Goal: Task Accomplishment & Management: Complete application form

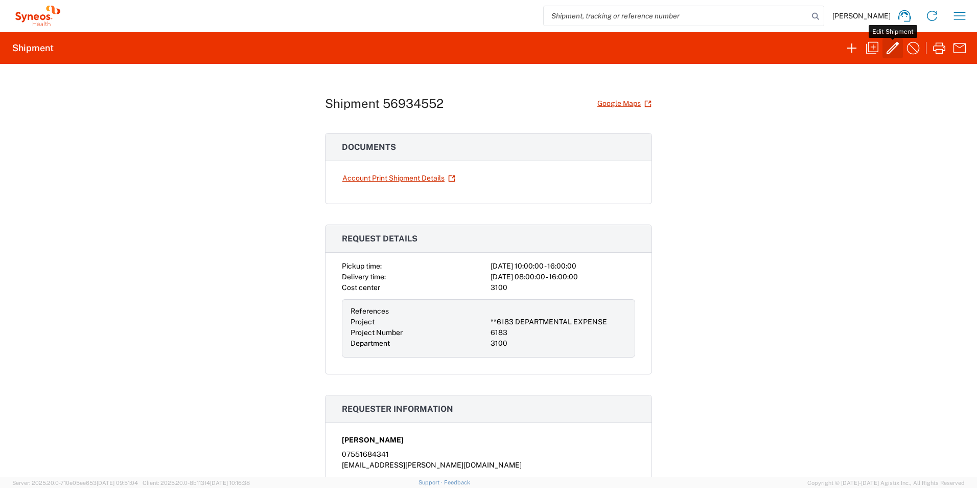
click at [889, 44] on icon "button" at bounding box center [893, 48] width 16 height 16
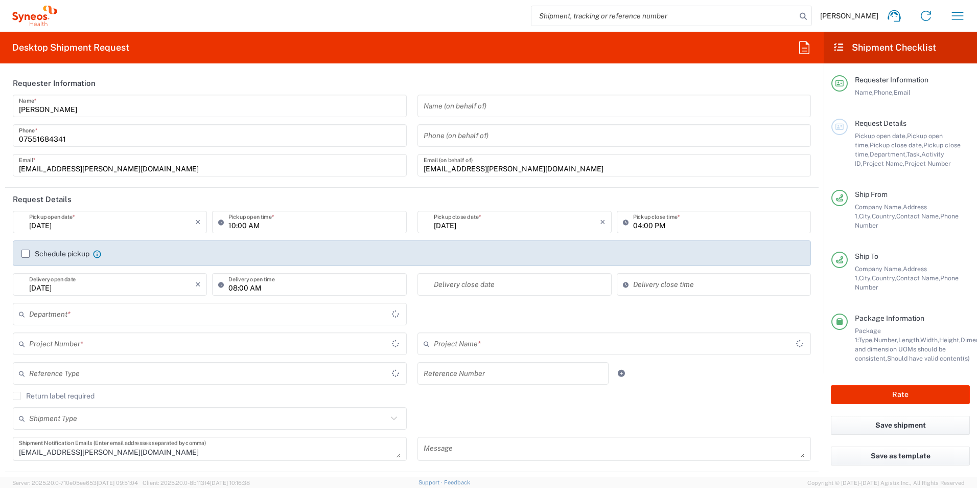
type input "3100"
type input "**6183 DEPARTMENTAL EXPENSE"
type input "6183"
type input "[GEOGRAPHIC_DATA]"
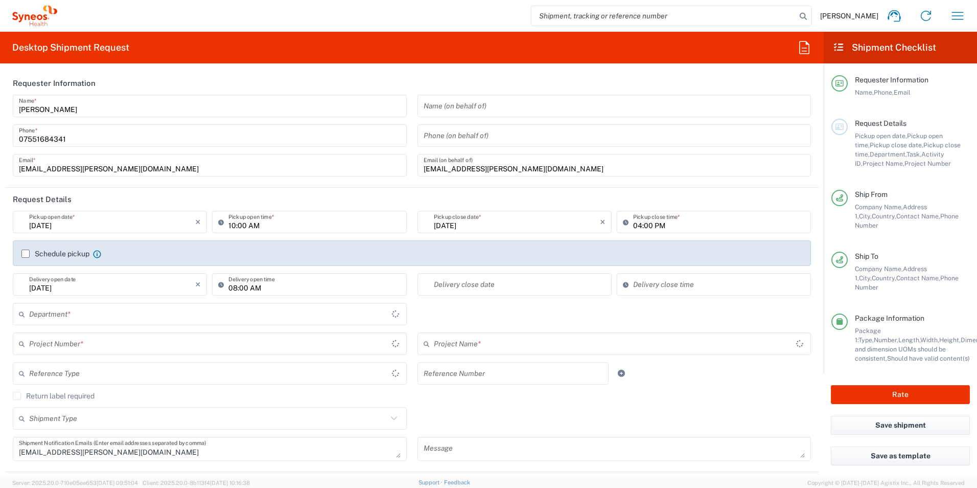
type input "[GEOGRAPHIC_DATA]"
type input "Syneos Health UK Limited"
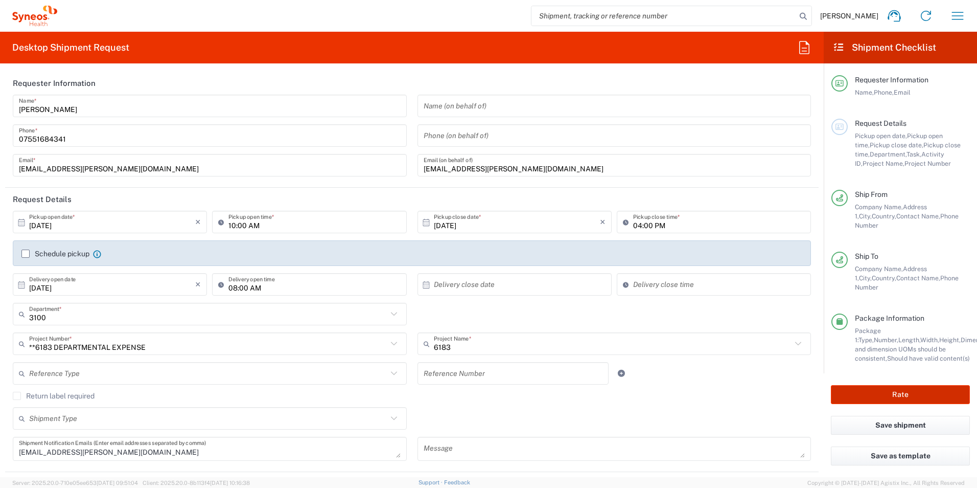
click at [869, 385] on button "Rate" at bounding box center [900, 394] width 139 height 19
click at [909, 387] on button "Rate" at bounding box center [900, 394] width 139 height 19
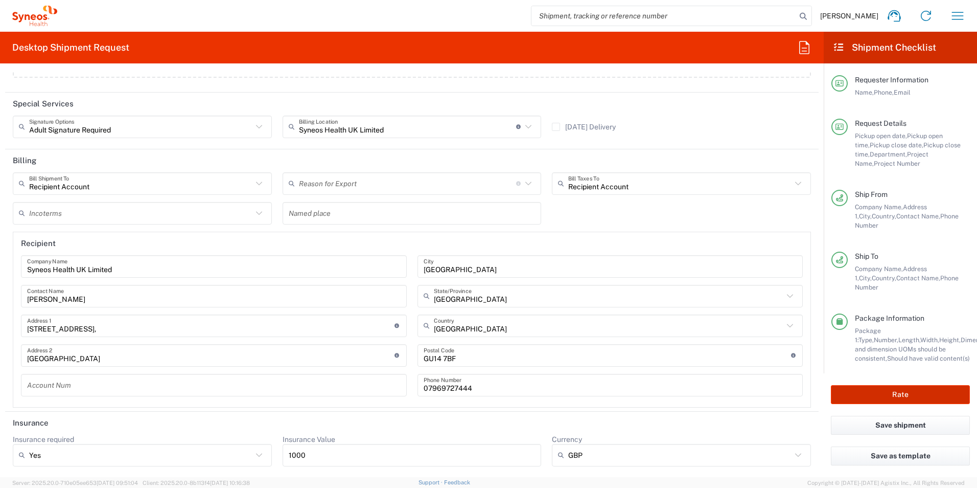
scroll to position [1378, 0]
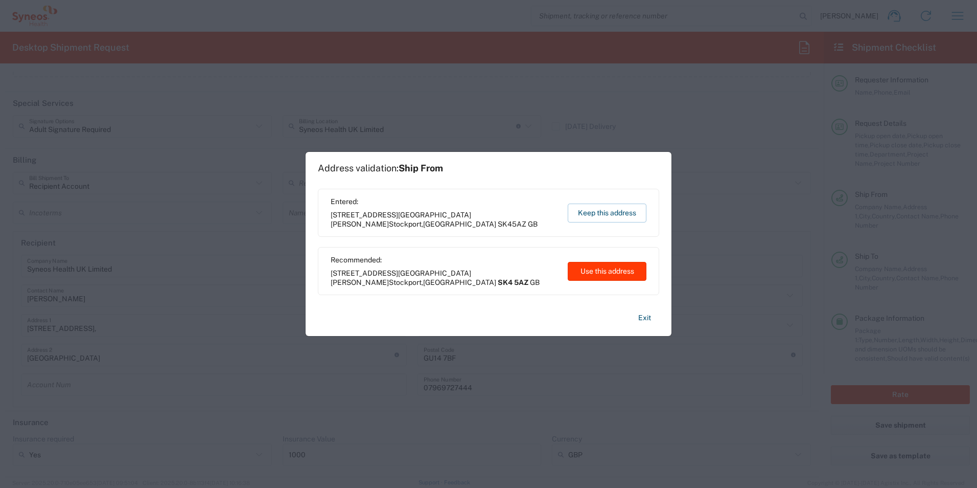
click at [599, 269] on button "Use this address" at bounding box center [607, 271] width 79 height 19
type input "SK4 5AZ"
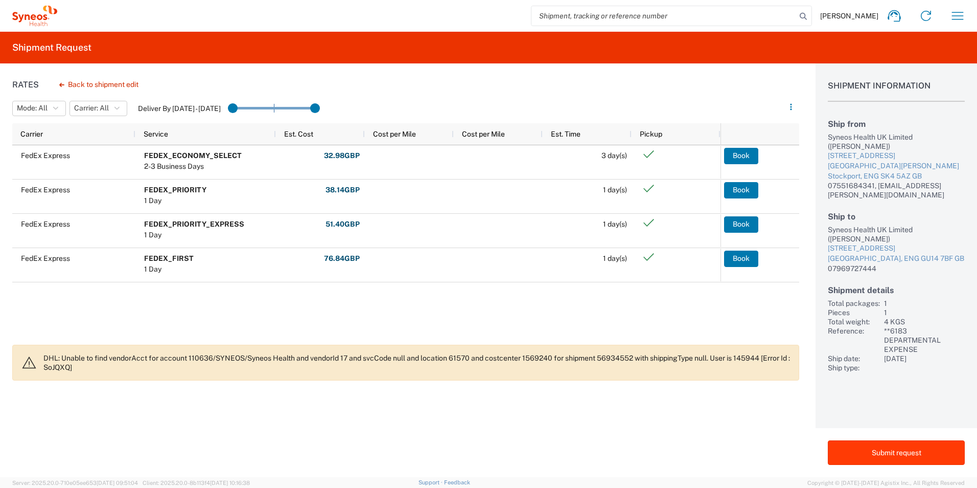
click at [900, 453] on button "Submit request" at bounding box center [896, 452] width 137 height 25
